Goal: Task Accomplishment & Management: Manage account settings

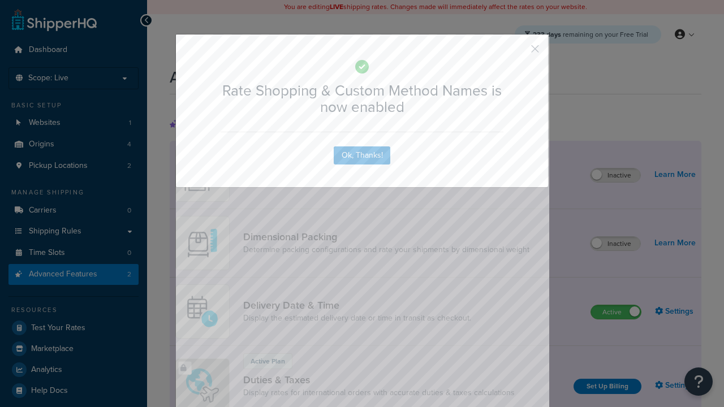
scroll to position [503, 0]
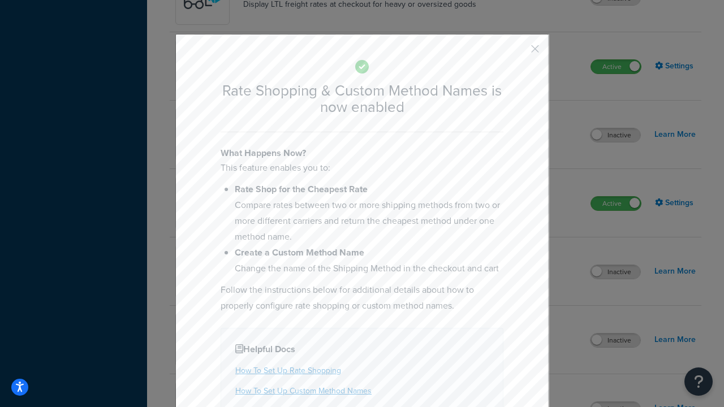
click at [518, 51] on button "button" at bounding box center [518, 52] width 3 height 3
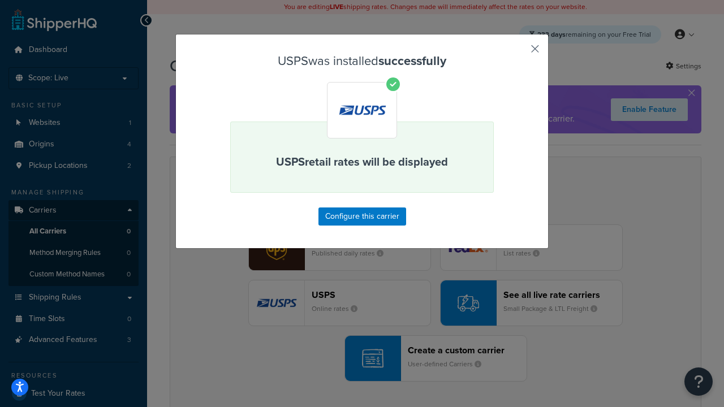
click at [518, 53] on button "button" at bounding box center [518, 52] width 3 height 3
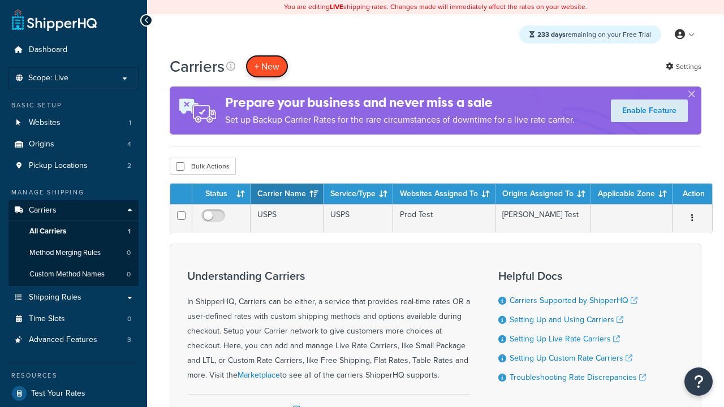
click at [267, 66] on button "+ New" at bounding box center [266, 66] width 43 height 23
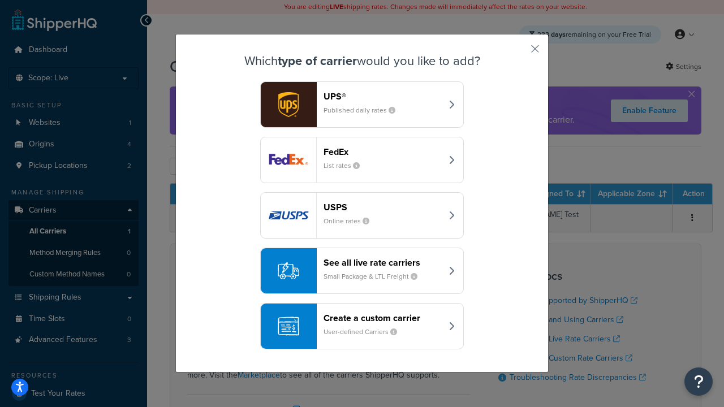
click at [362, 271] on div "See all live rate carriers Small Package & LTL Freight" at bounding box center [382, 270] width 118 height 27
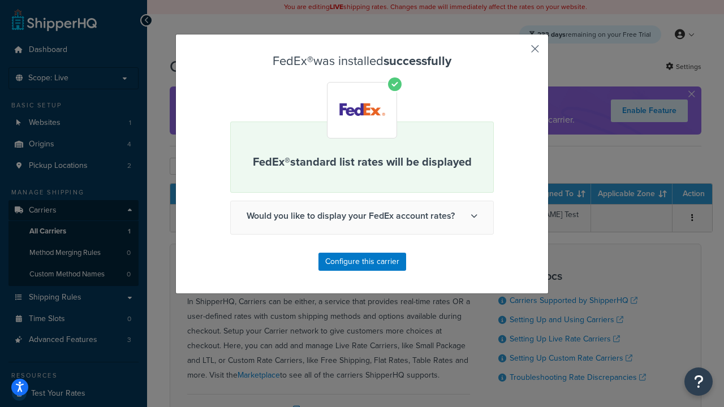
click at [518, 53] on button "button" at bounding box center [518, 52] width 3 height 3
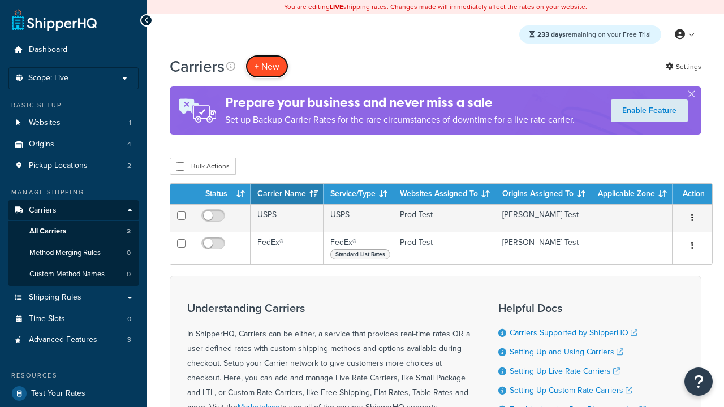
click at [267, 66] on button "+ New" at bounding box center [266, 66] width 43 height 23
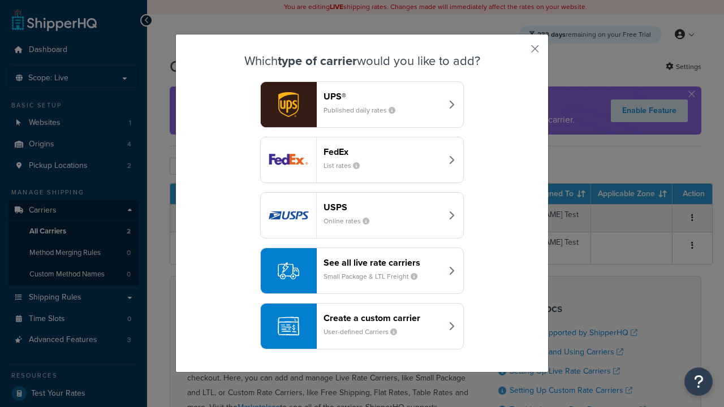
click at [362, 271] on div "See all live rate carriers Small Package & LTL Freight" at bounding box center [382, 270] width 118 height 27
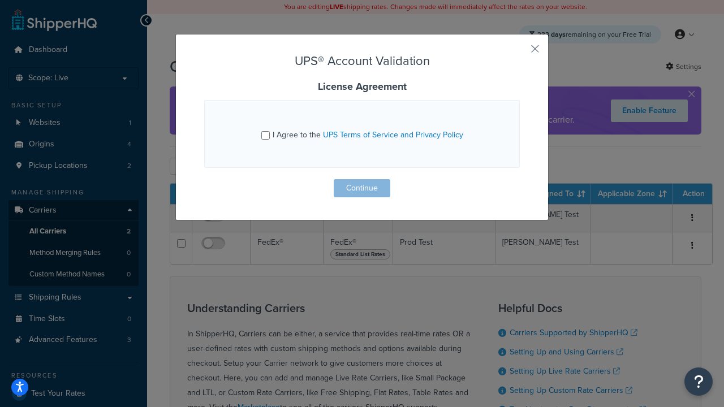
click at [265, 135] on input "I Agree to the UPS Terms of Service and Privacy Policy" at bounding box center [265, 135] width 8 height 8
checkbox input "true"
click at [362, 188] on button "Continue" at bounding box center [362, 188] width 57 height 18
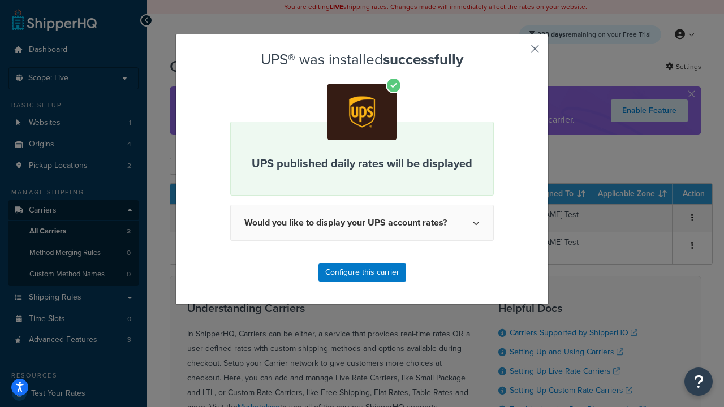
click at [518, 53] on button "button" at bounding box center [518, 52] width 3 height 3
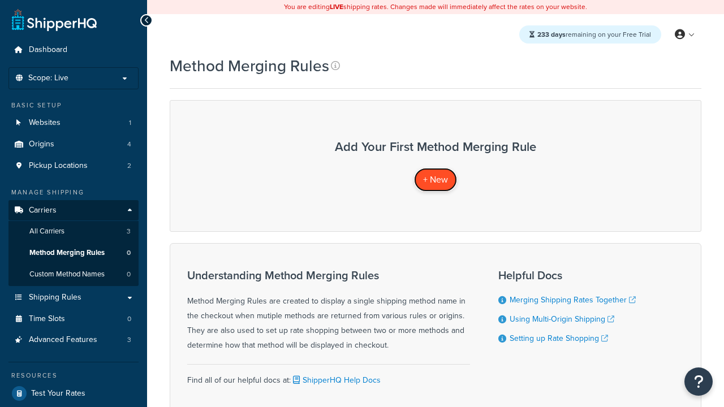
click at [435, 179] on span "+ New" at bounding box center [435, 179] width 25 height 13
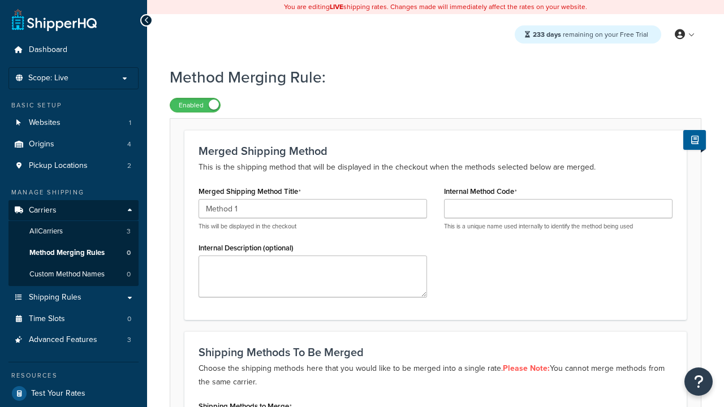
type input "Method 1"
type input "001"
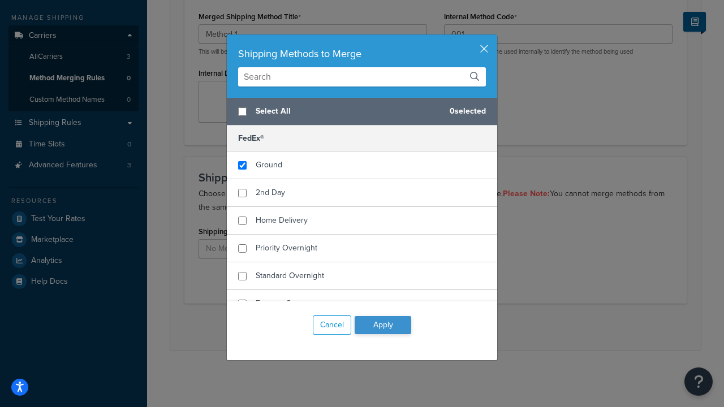
click at [269, 165] on span "Ground" at bounding box center [269, 165] width 27 height 12
checkbox input "true"
click at [383, 325] on button "Apply" at bounding box center [383, 325] width 57 height 18
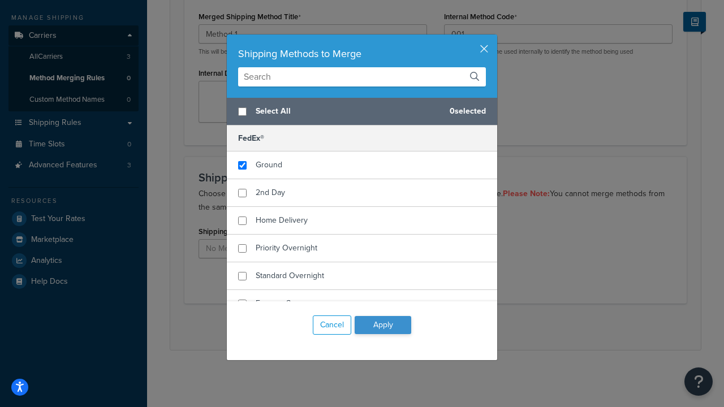
scroll to position [0, 0]
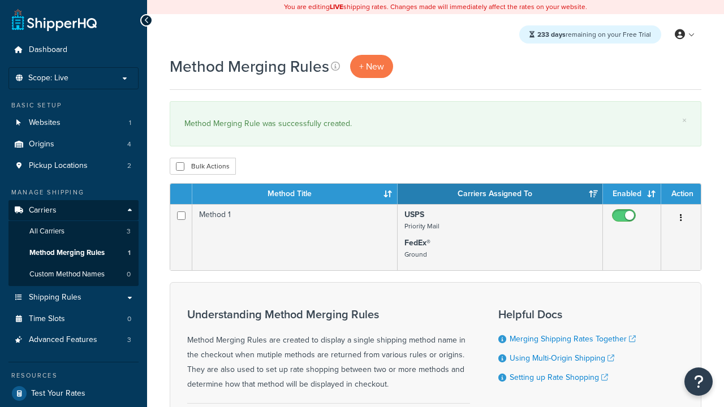
click at [295, 195] on th "Method Title" at bounding box center [294, 194] width 205 height 20
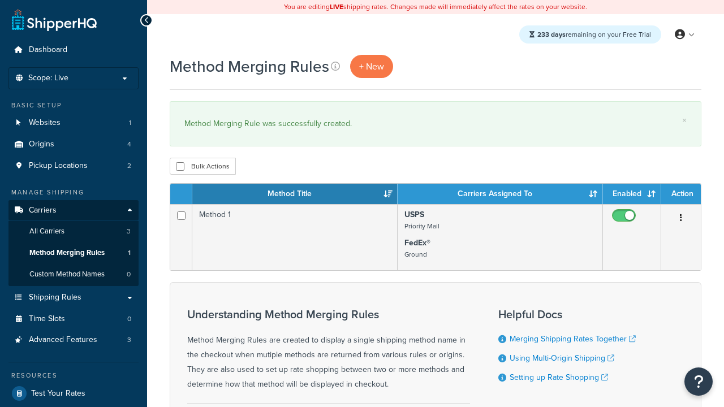
click at [295, 195] on th "Method Title" at bounding box center [294, 194] width 205 height 20
click at [500, 195] on th "Carriers Assigned To" at bounding box center [500, 194] width 205 height 20
click at [632, 195] on th "Enabled" at bounding box center [632, 194] width 58 height 20
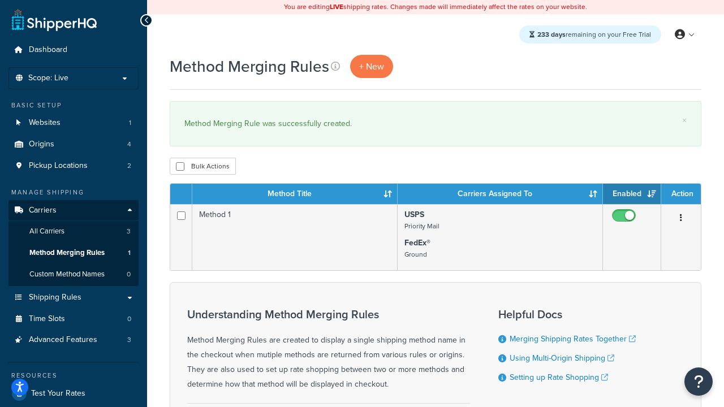
click at [632, 195] on th "Enabled" at bounding box center [632, 194] width 58 height 20
click at [681, 195] on th "Action" at bounding box center [681, 194] width 40 height 20
click at [180, 167] on input "checkbox" at bounding box center [180, 166] width 8 height 8
checkbox input "true"
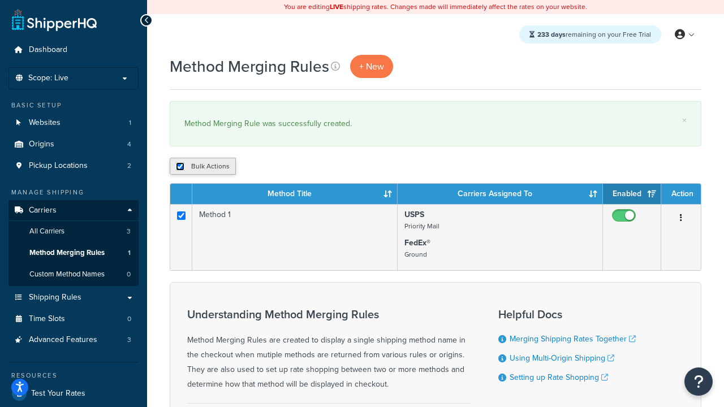
checkbox input "true"
click at [0, 0] on button "Delete" at bounding box center [0, 0] width 0 height 0
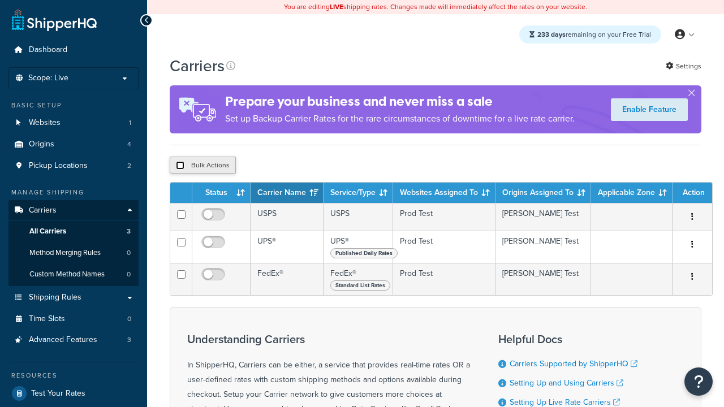
click at [180, 167] on input "checkbox" at bounding box center [180, 165] width 8 height 8
checkbox input "true"
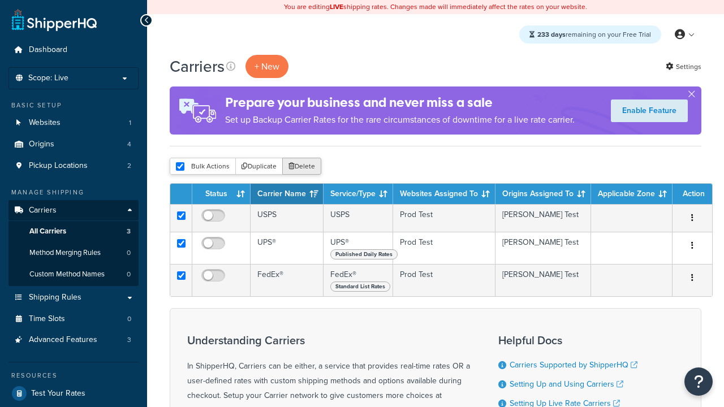
click at [304, 167] on button "Delete" at bounding box center [301, 166] width 39 height 17
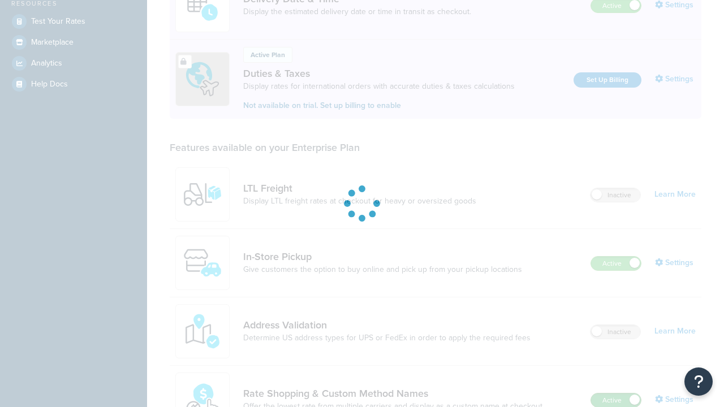
click at [616, 394] on label "Active" at bounding box center [616, 401] width 50 height 14
